Goal: Transaction & Acquisition: Purchase product/service

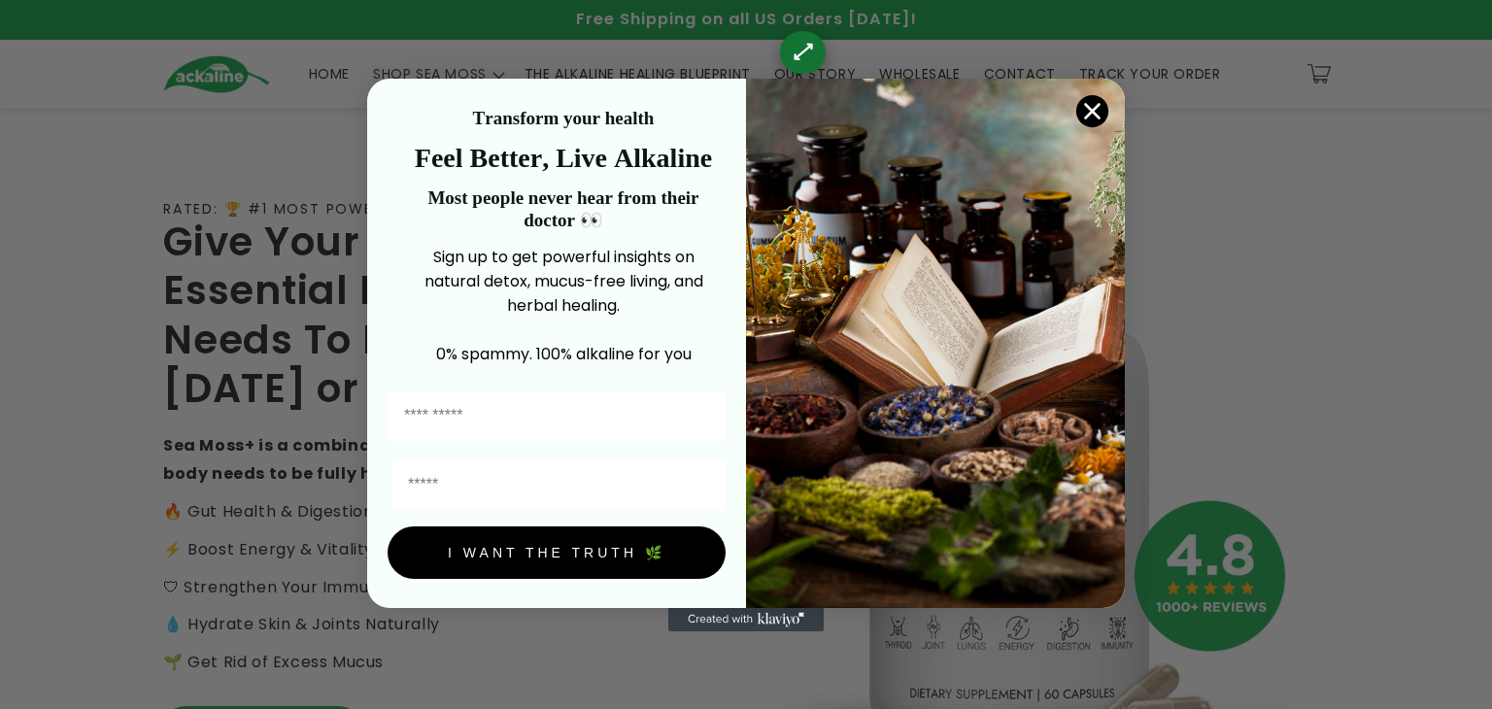
click at [1079, 89] on img "POPUP Form" at bounding box center [935, 343] width 379 height 529
click at [1090, 108] on circle "Close dialog" at bounding box center [1092, 110] width 32 height 32
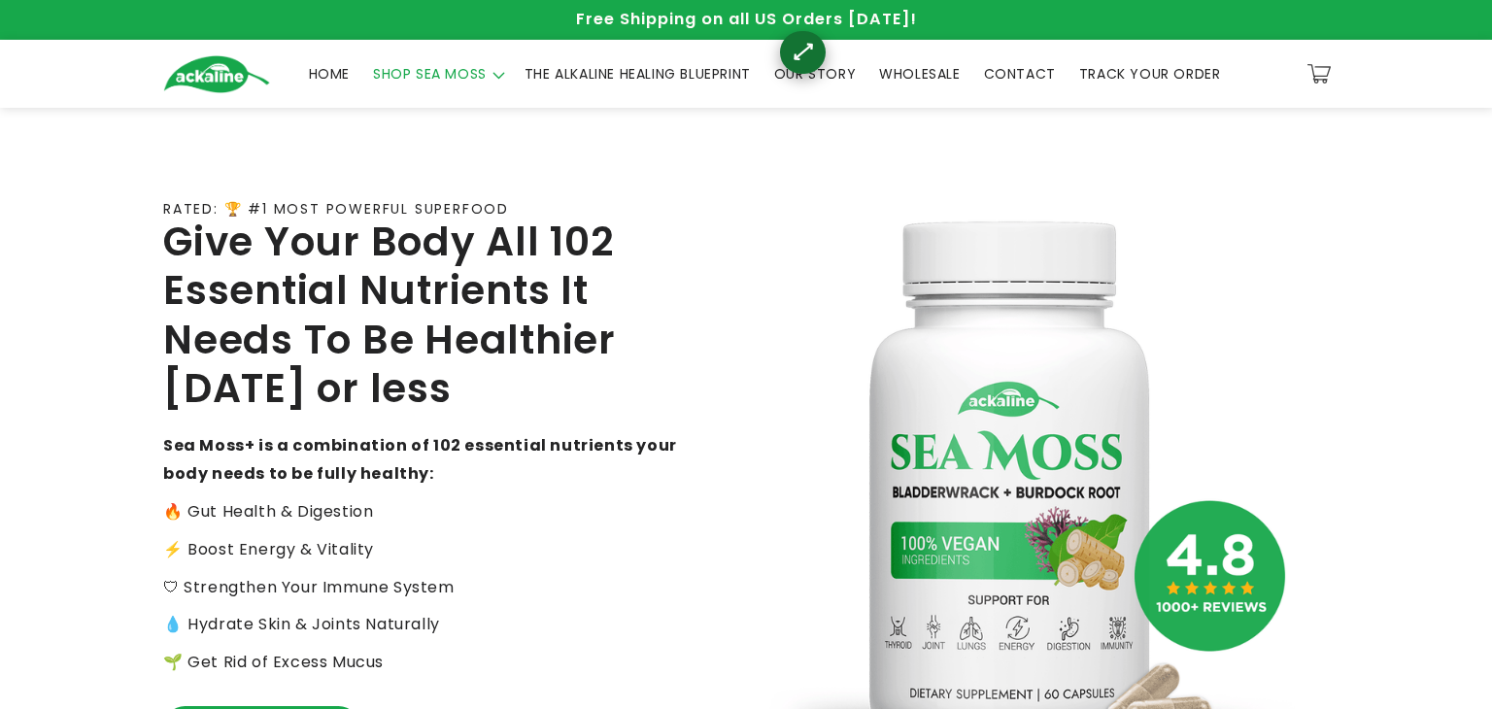
click at [489, 72] on summary "SHOP SEA MOSS" at bounding box center [437, 73] width 152 height 41
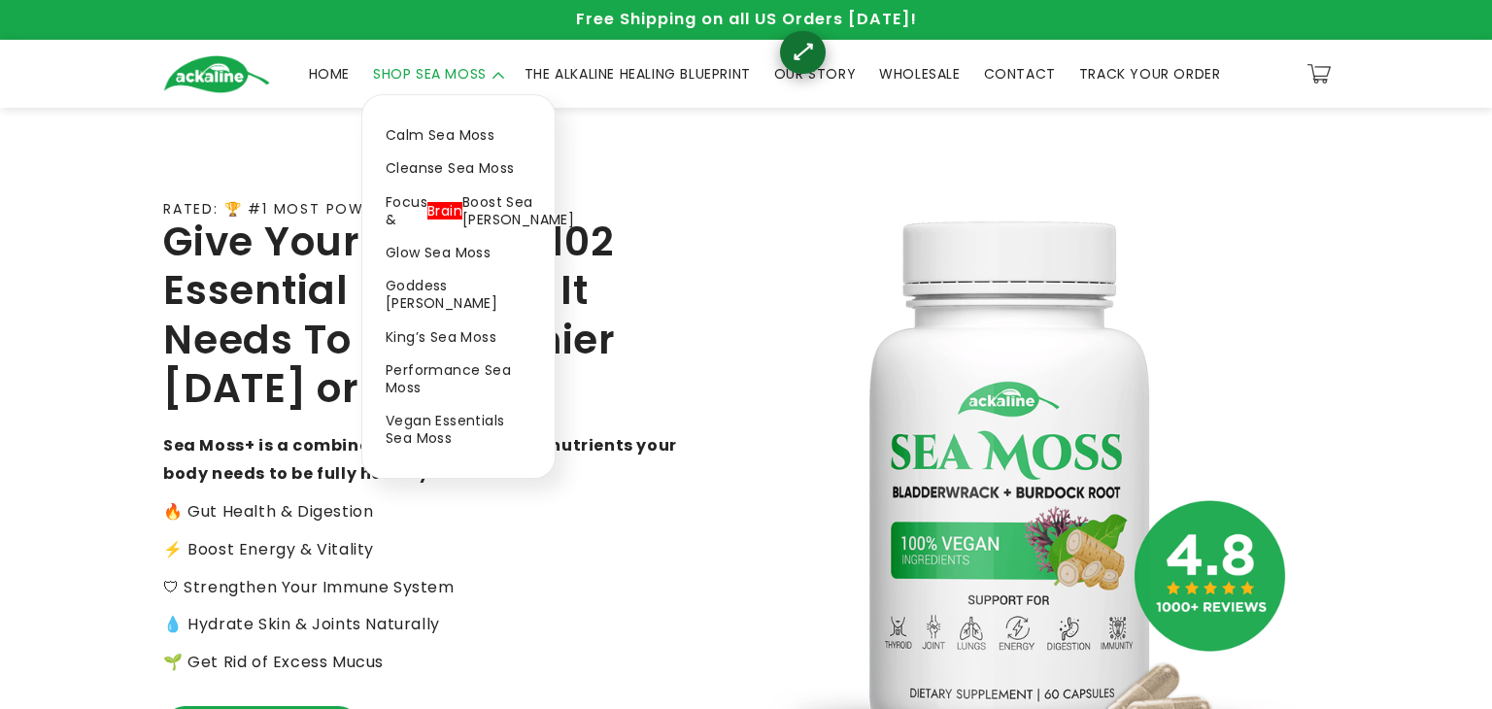
click at [334, 73] on span "HOME" at bounding box center [329, 73] width 41 height 17
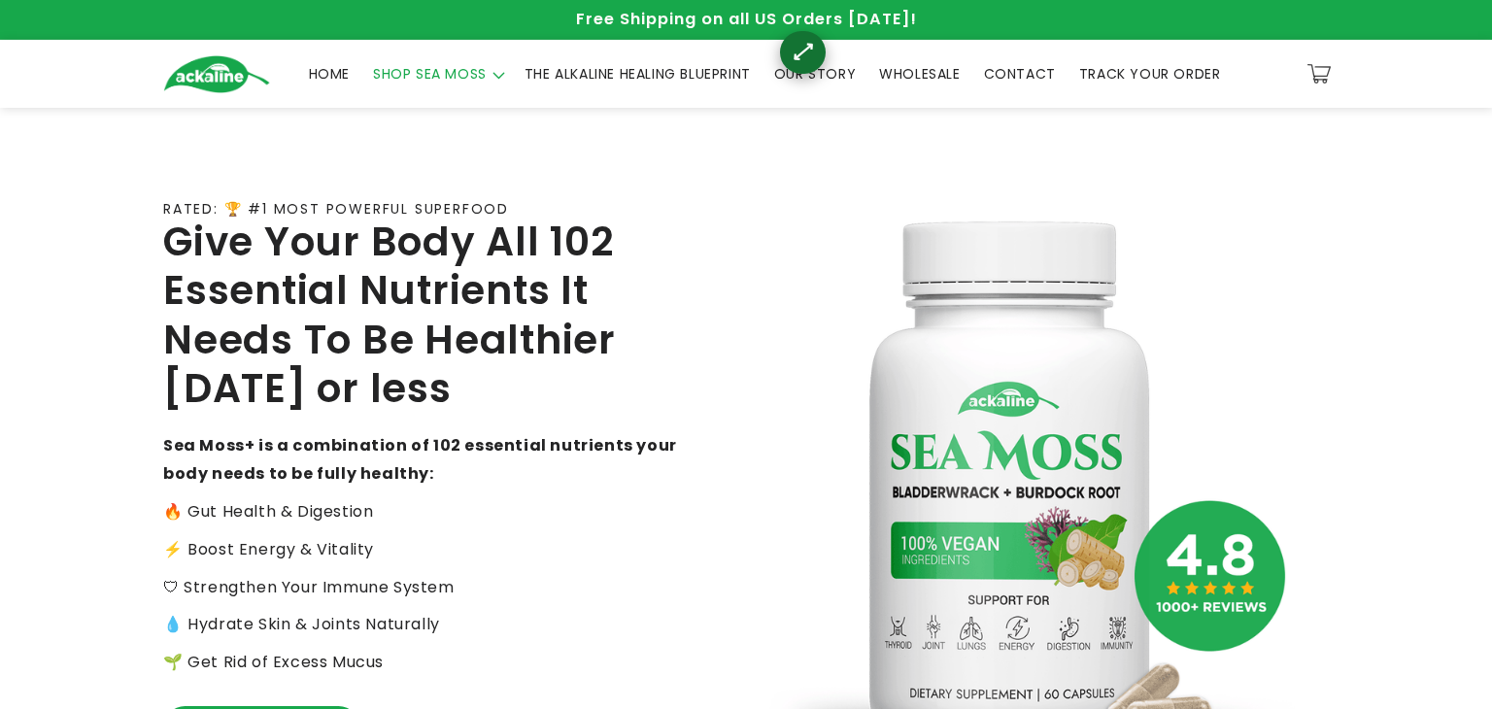
click at [446, 70] on span "SHOP SEA MOSS" at bounding box center [430, 73] width 114 height 17
click at [564, 75] on span "THE ALKALINE HEALING BLUEPRINT" at bounding box center [637, 73] width 226 height 17
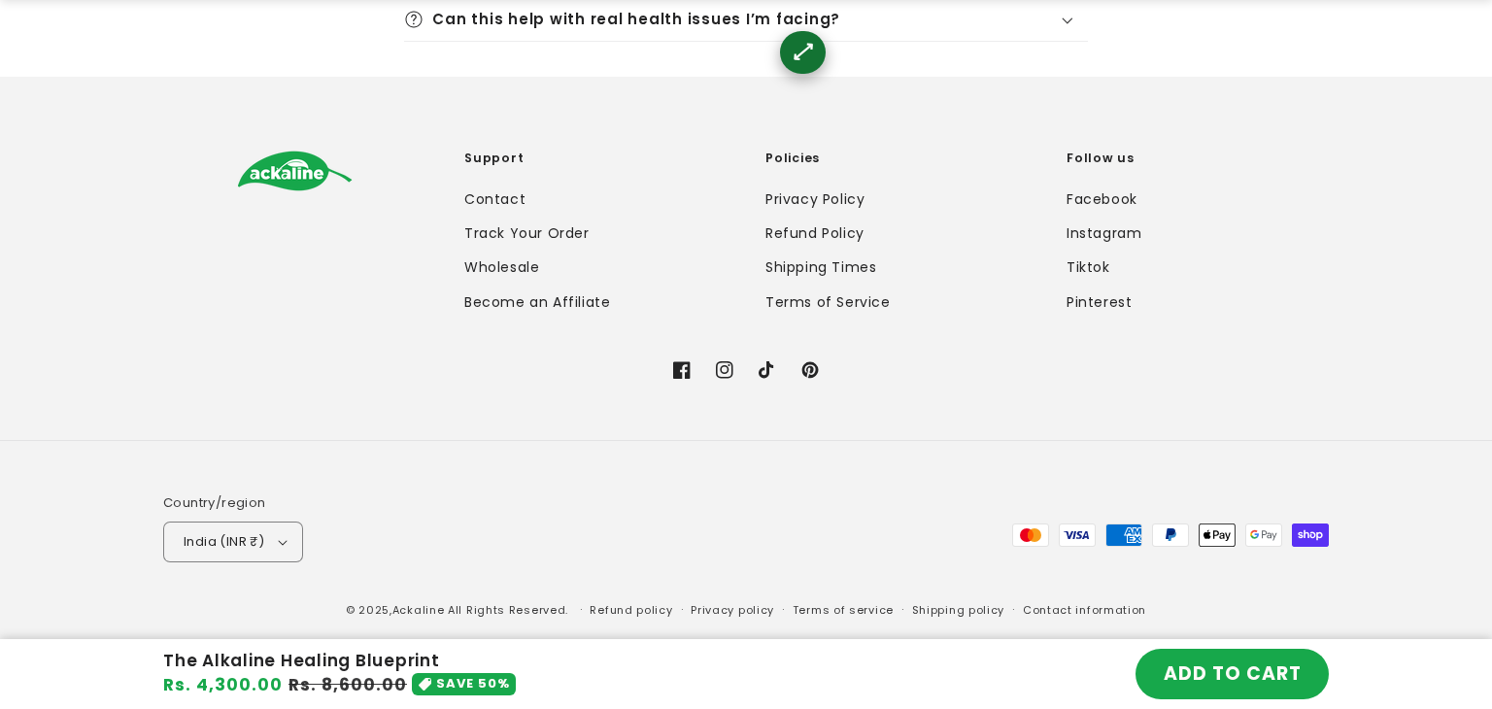
scroll to position [5528, 0]
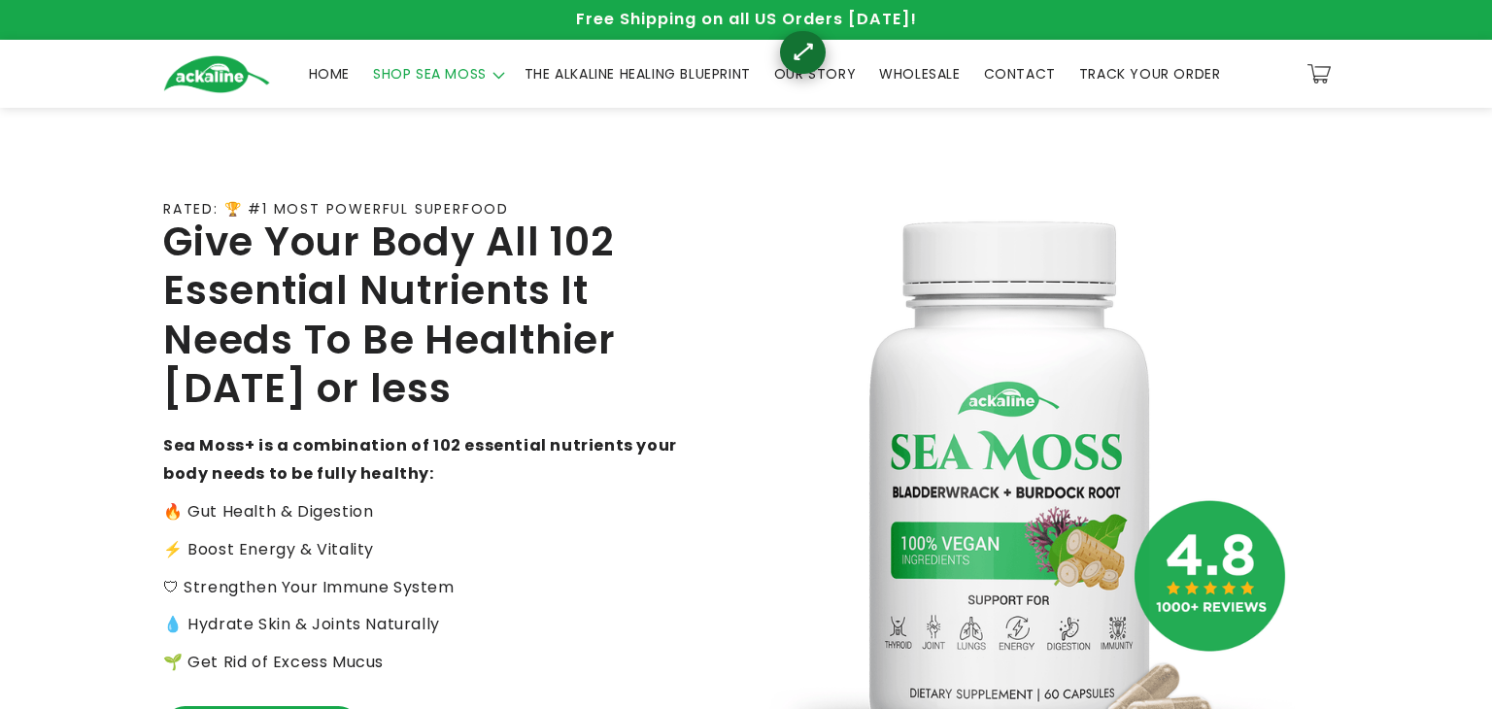
click at [483, 76] on span "SHOP SEA MOSS" at bounding box center [430, 73] width 114 height 17
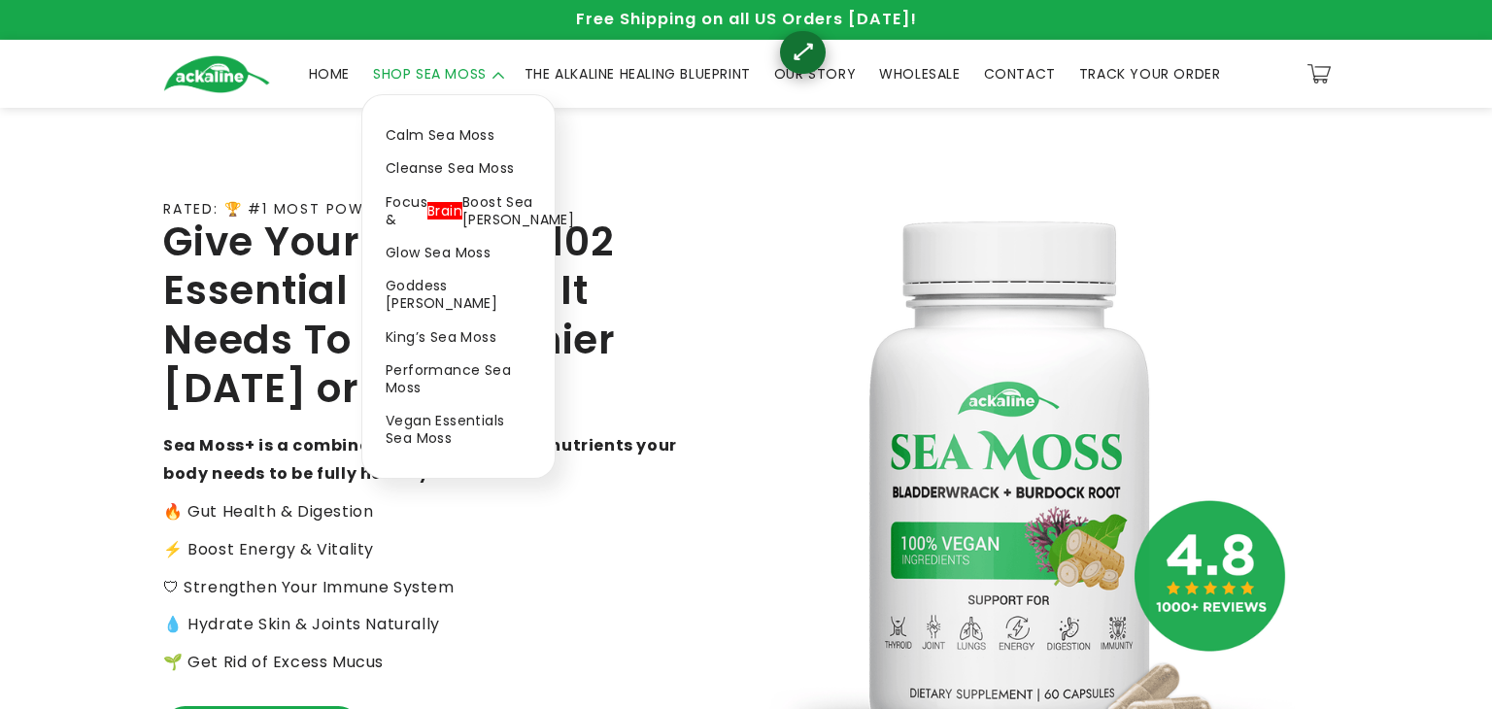
click at [393, 205] on link "Focus & Brain Boost Sea Moss" at bounding box center [458, 211] width 192 height 51
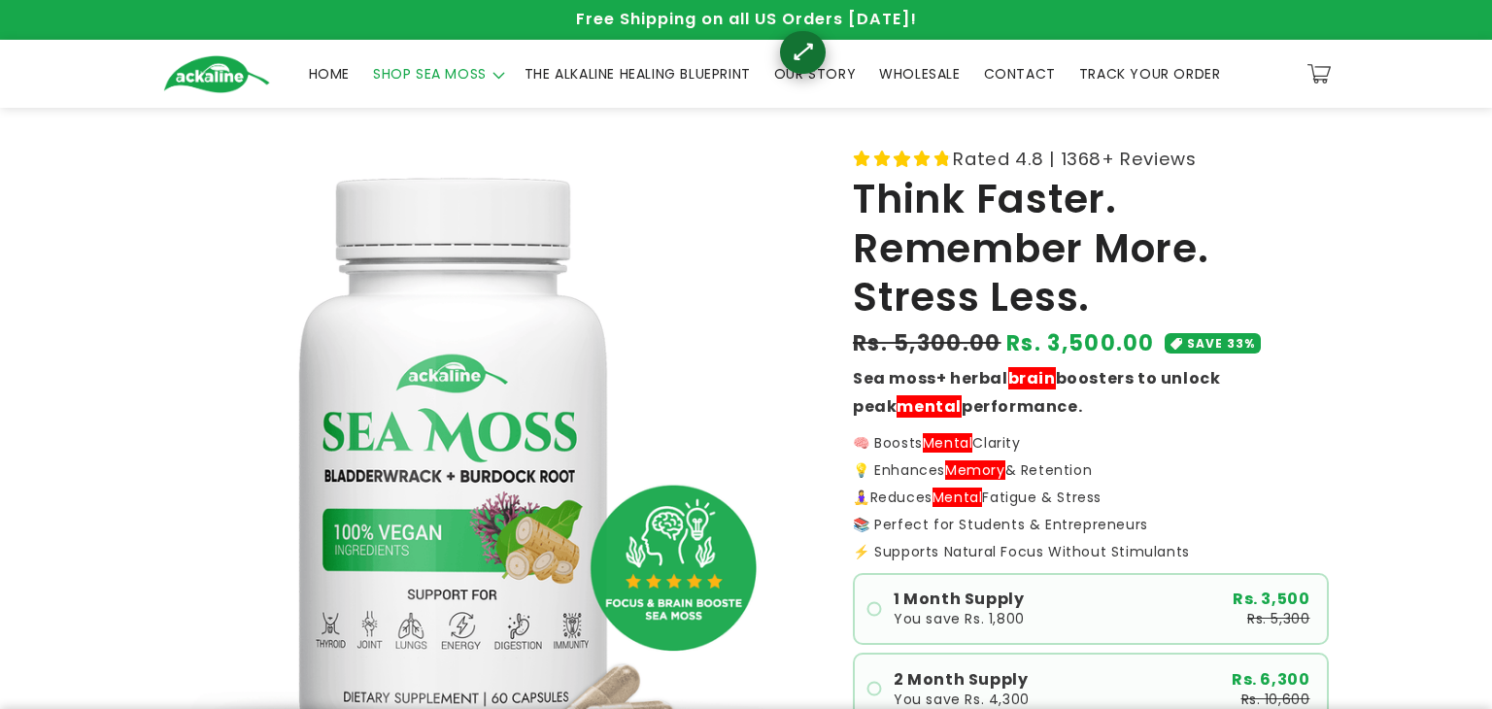
click at [478, 74] on span "SHOP SEA MOSS" at bounding box center [430, 73] width 114 height 17
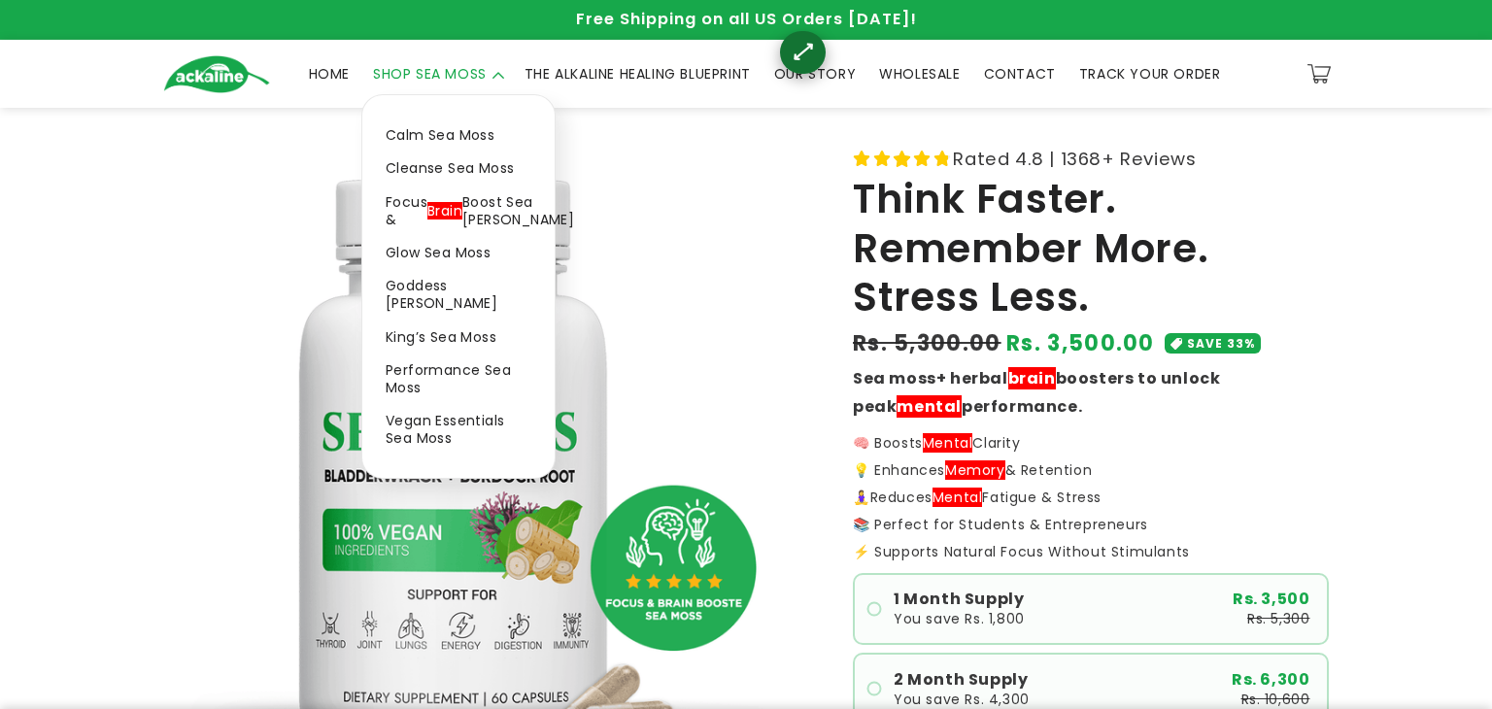
click at [463, 357] on link "Performance Sea Moss" at bounding box center [458, 379] width 192 height 51
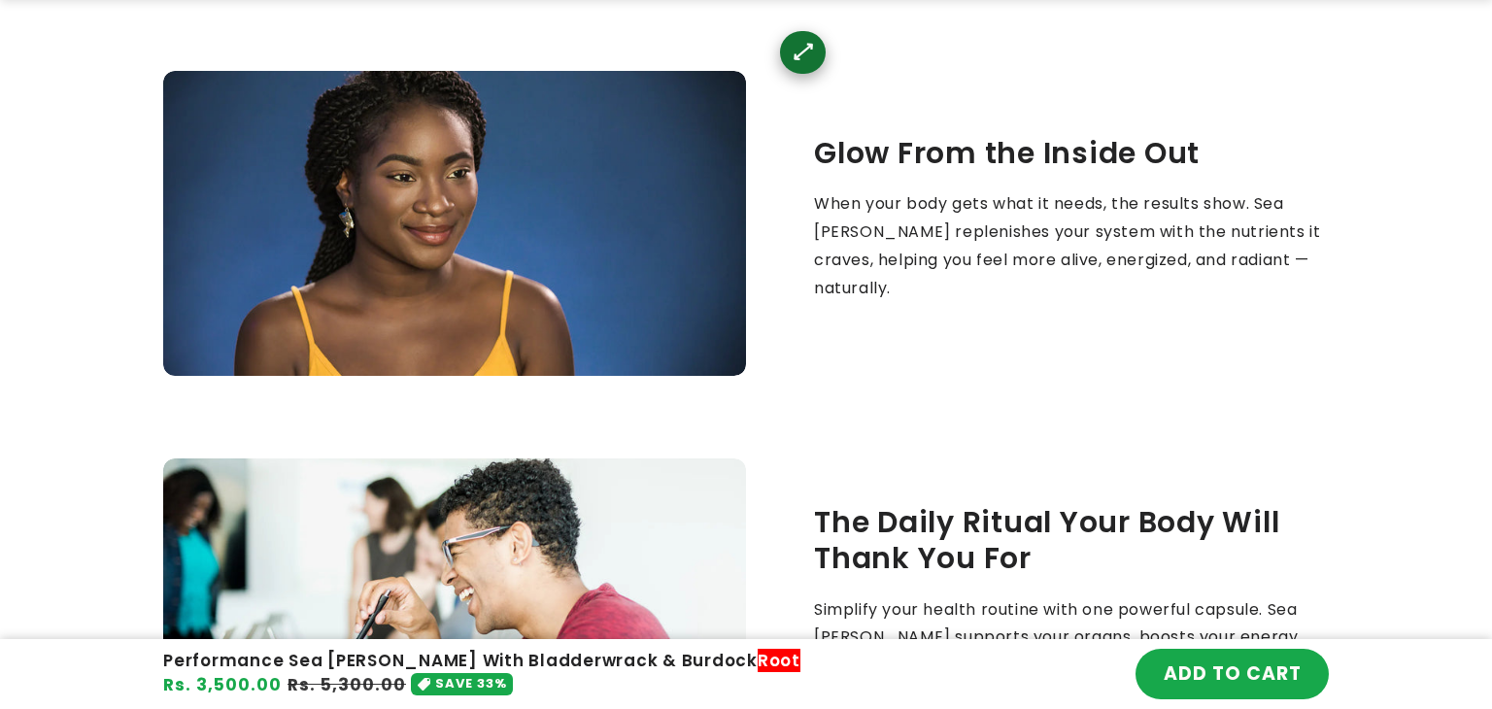
scroll to position [5542, 0]
